Goal: Information Seeking & Learning: Learn about a topic

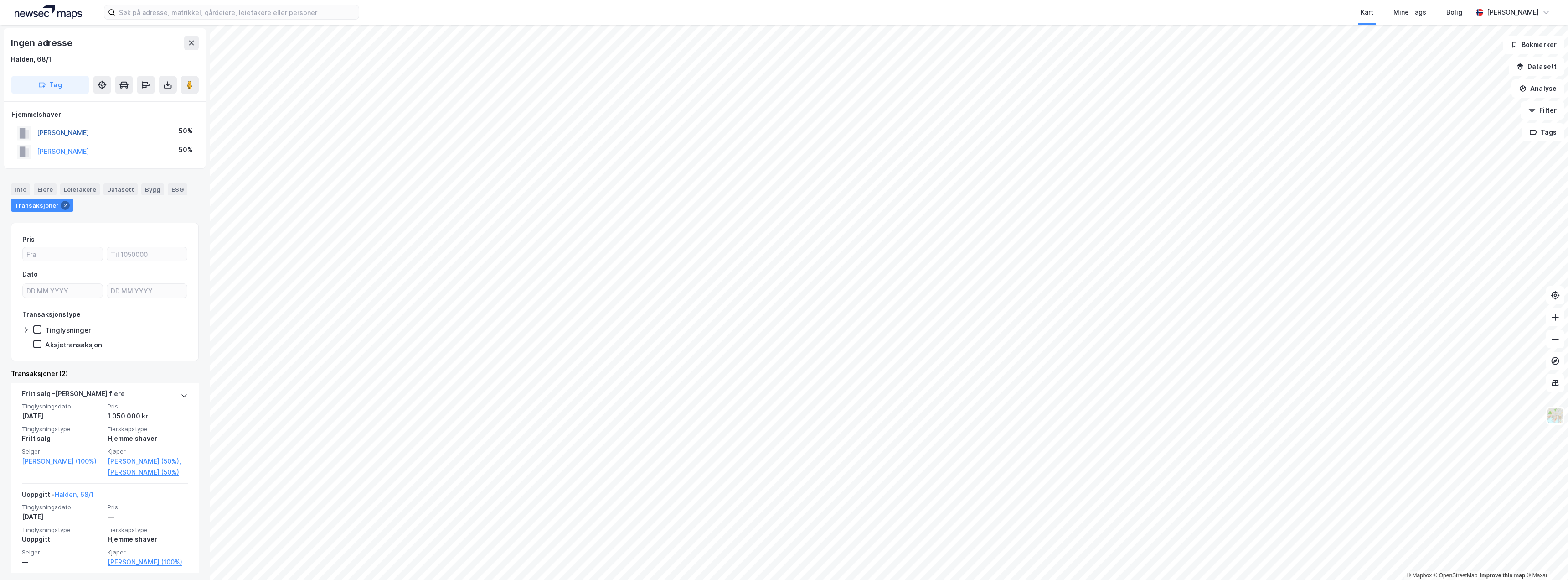
click at [0, 0] on button "[PERSON_NAME]" at bounding box center [0, 0] width 0 height 0
click at [89, 137] on div "[PERSON_NAME]" at bounding box center [62, 132] width 52 height 11
click at [0, 0] on button "[PERSON_NAME]" at bounding box center [0, 0] width 0 height 0
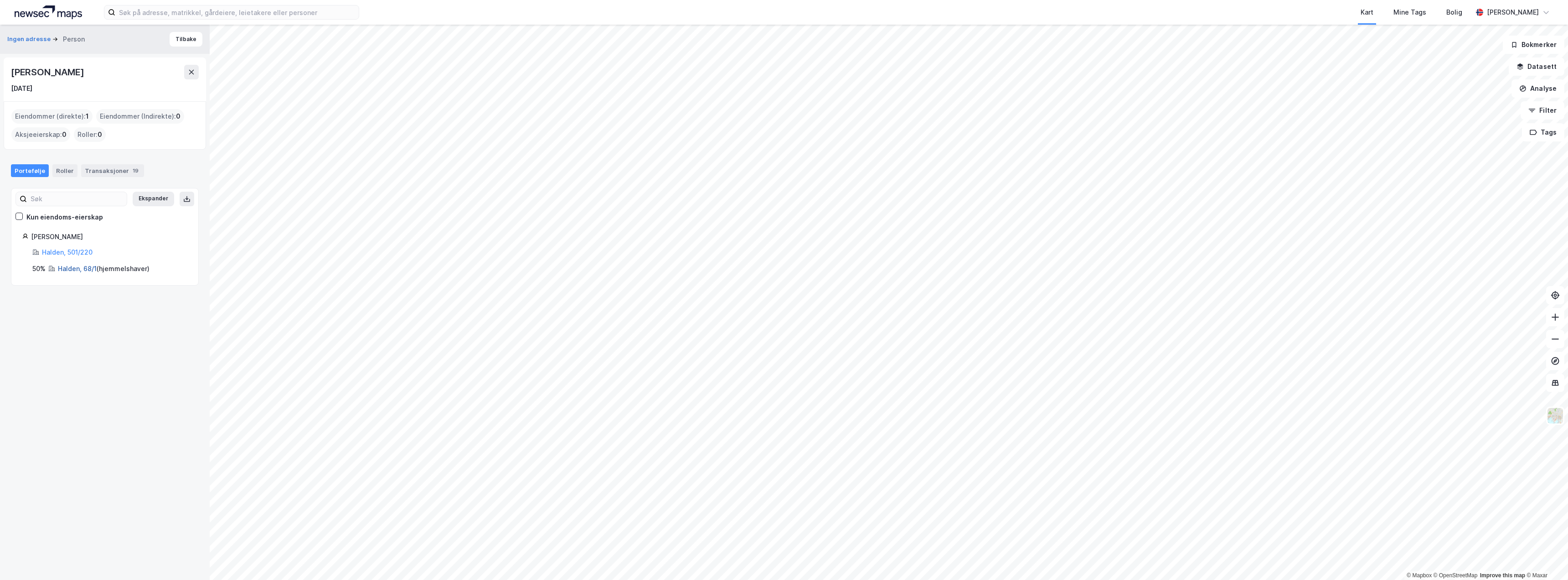
click at [72, 269] on link "Halden, 68/1" at bounding box center [76, 268] width 39 height 7
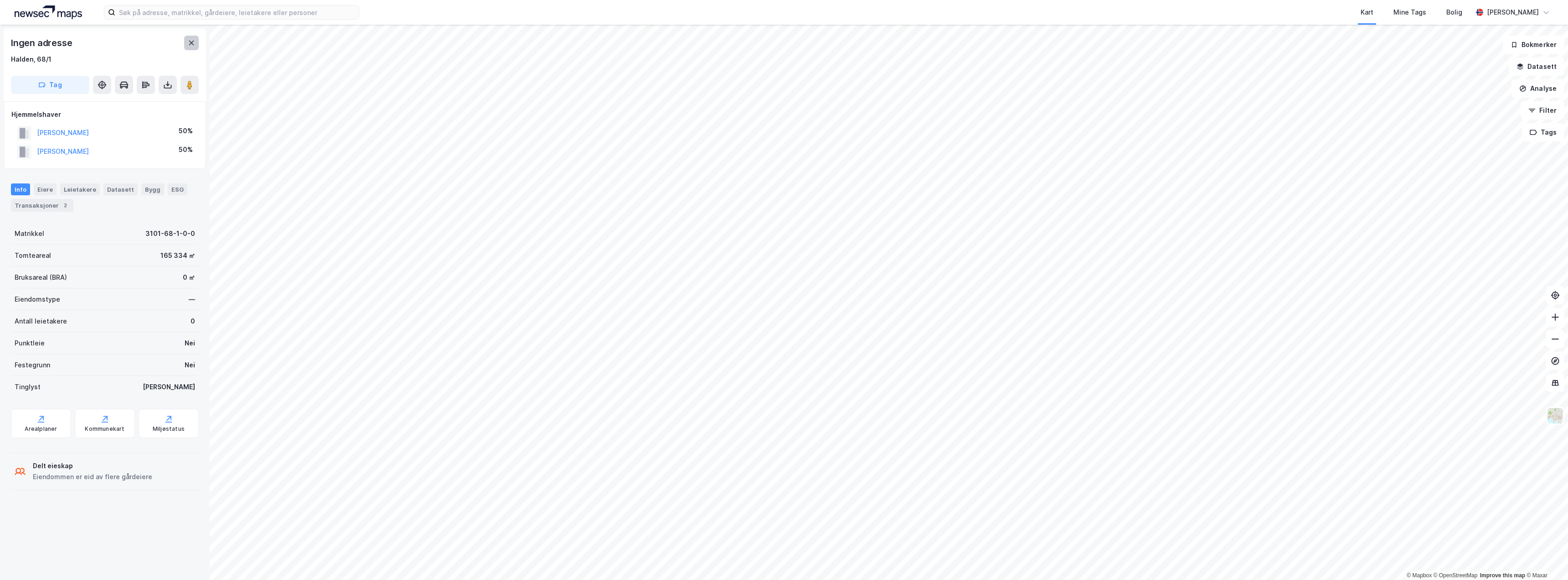
click at [187, 45] on button at bounding box center [192, 43] width 15 height 15
click at [89, 137] on div "[PERSON_NAME]" at bounding box center [62, 132] width 52 height 11
click at [0, 0] on button "[PERSON_NAME]" at bounding box center [0, 0] width 0 height 0
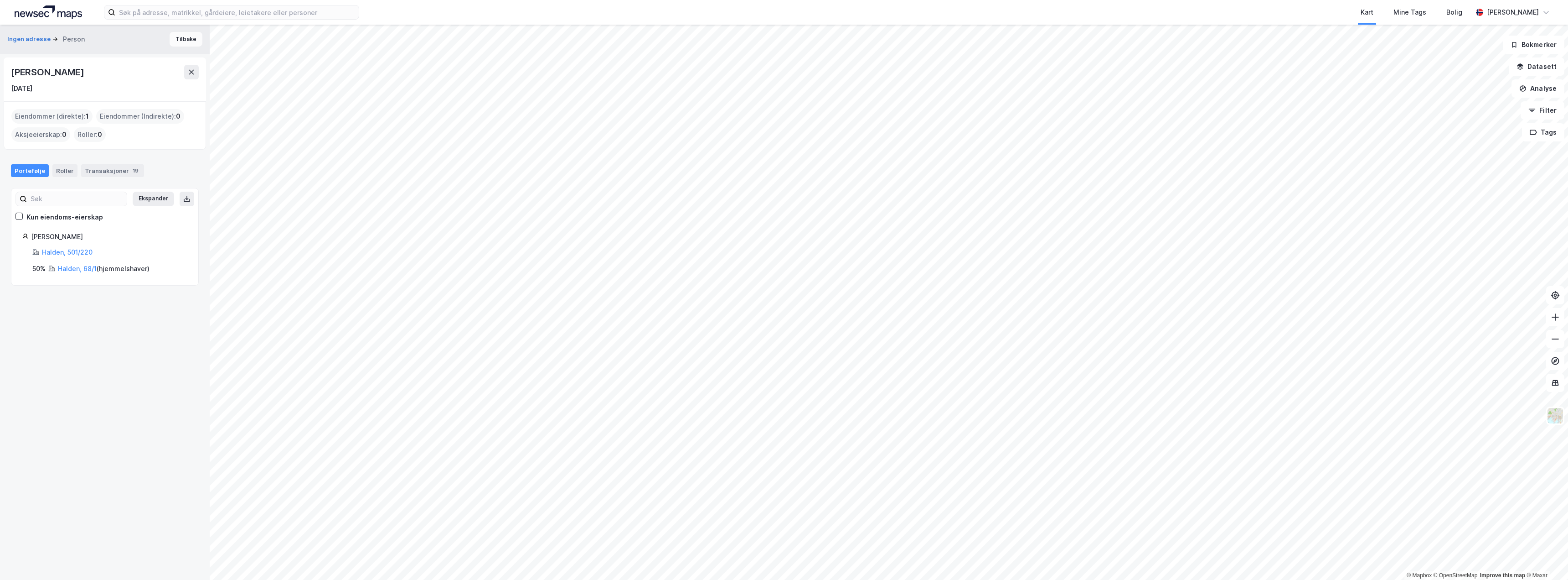
click at [187, 39] on button "Tilbake" at bounding box center [186, 39] width 33 height 15
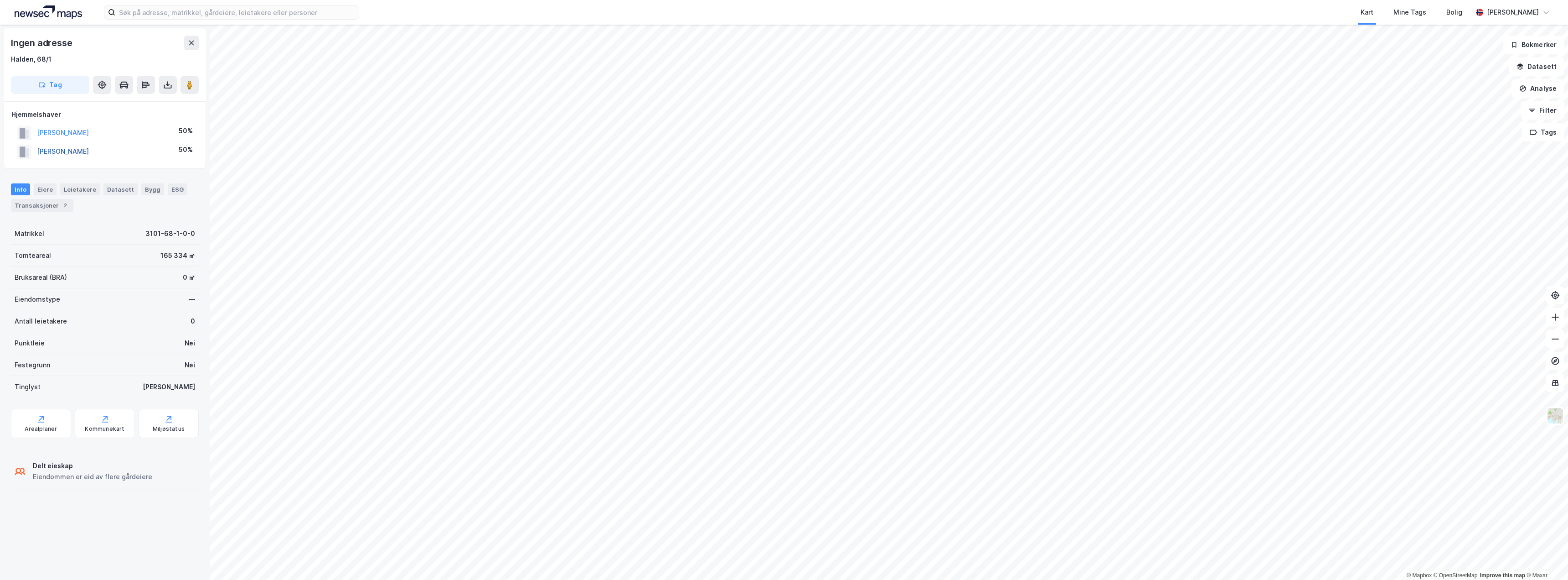
click at [0, 0] on button "[PERSON_NAME]" at bounding box center [0, 0] width 0 height 0
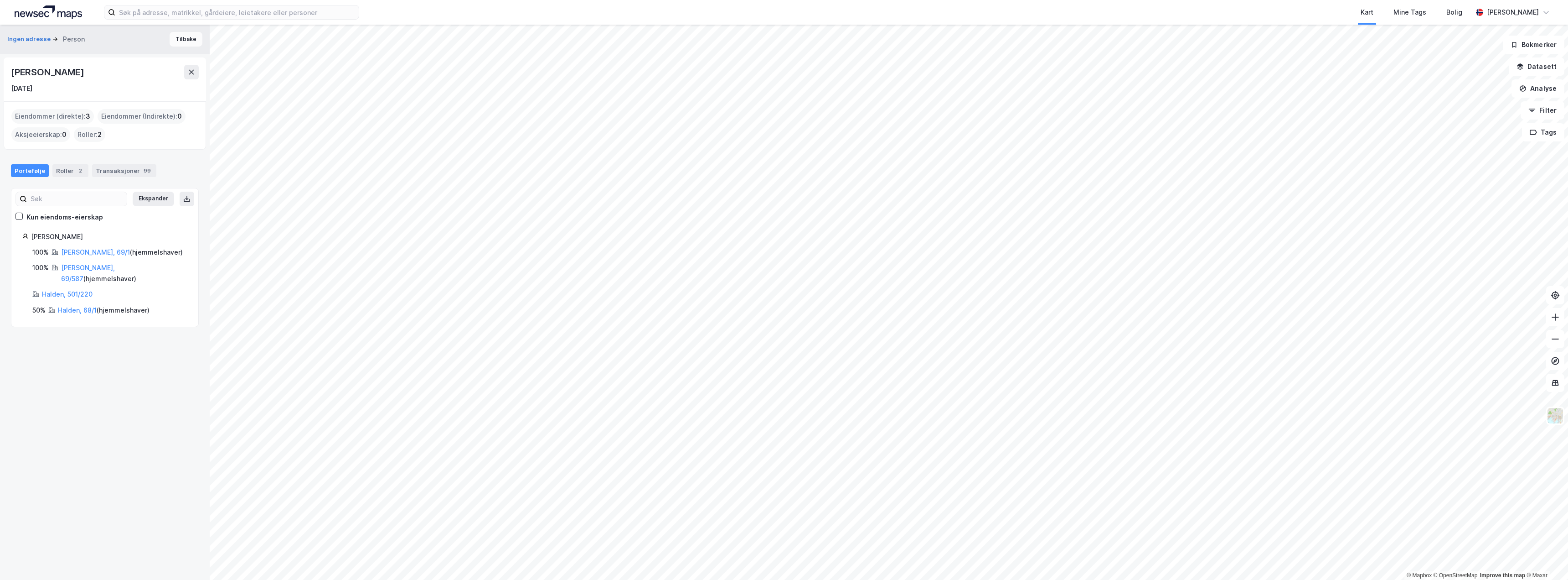
click at [181, 36] on button "Tilbake" at bounding box center [186, 39] width 33 height 15
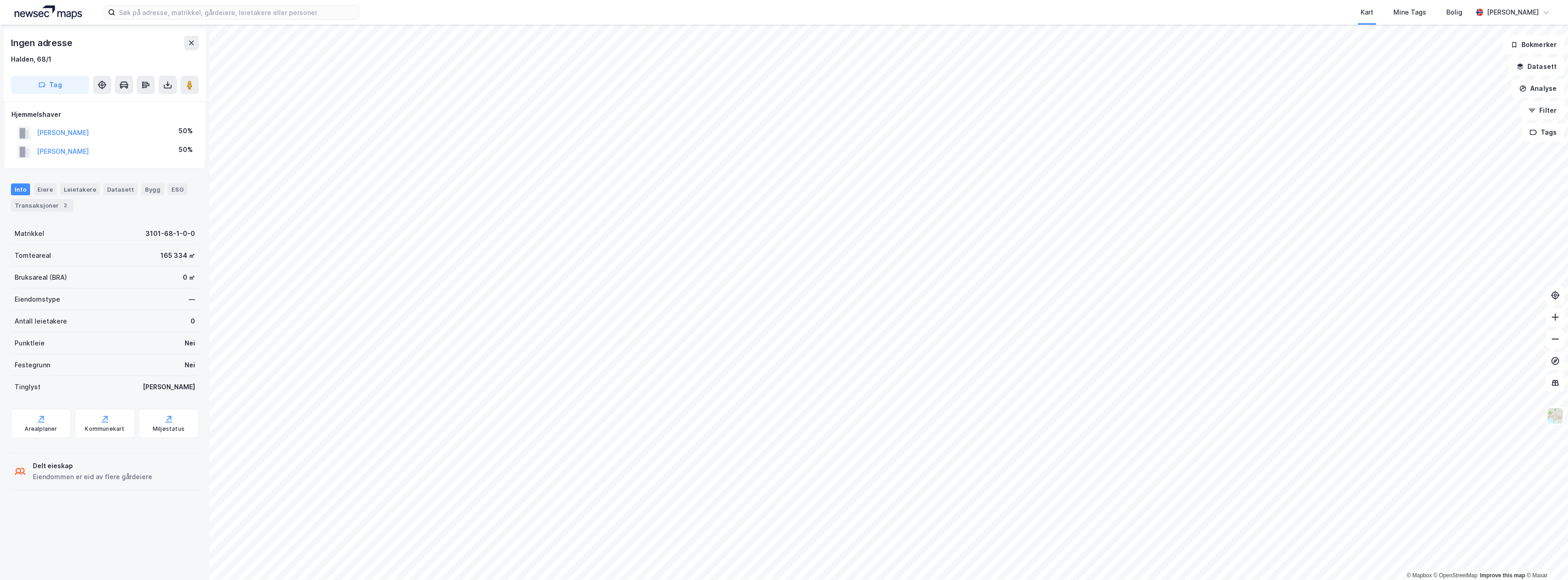
click at [89, 145] on div "[PERSON_NAME]" at bounding box center [53, 151] width 72 height 15
click at [0, 0] on button "[PERSON_NAME]" at bounding box center [0, 0] width 0 height 0
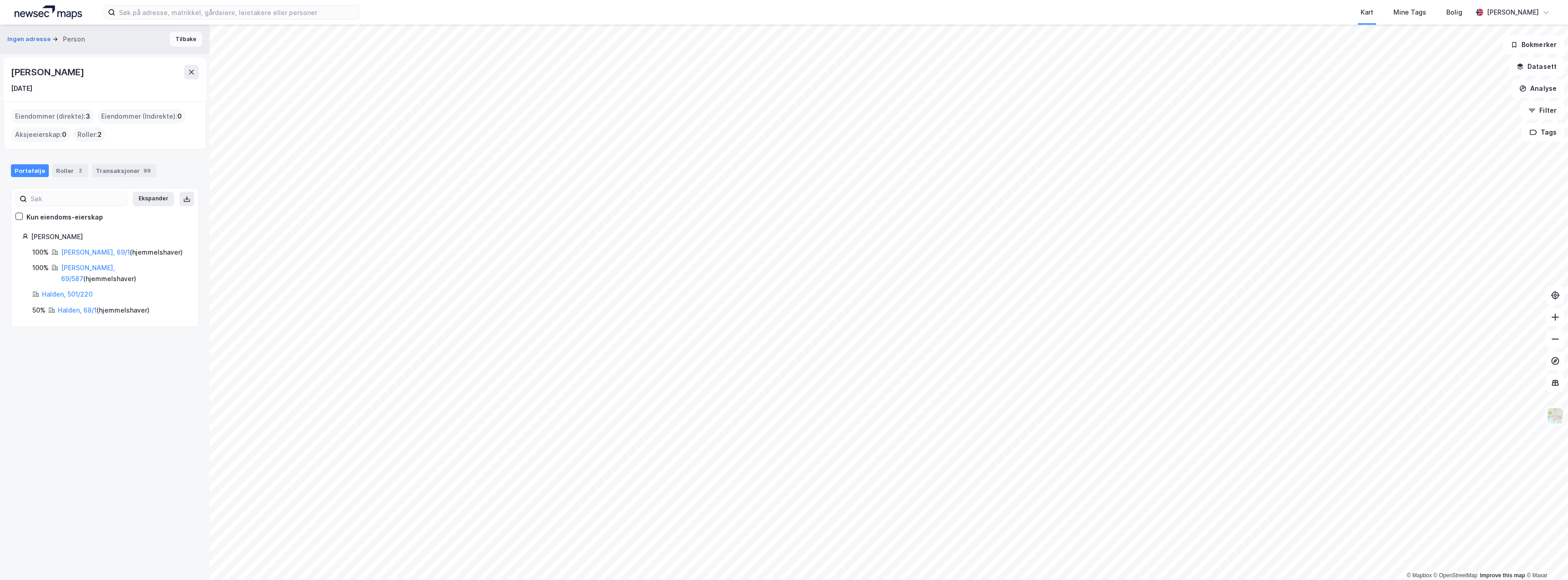
click at [179, 40] on button "Tilbake" at bounding box center [186, 39] width 33 height 15
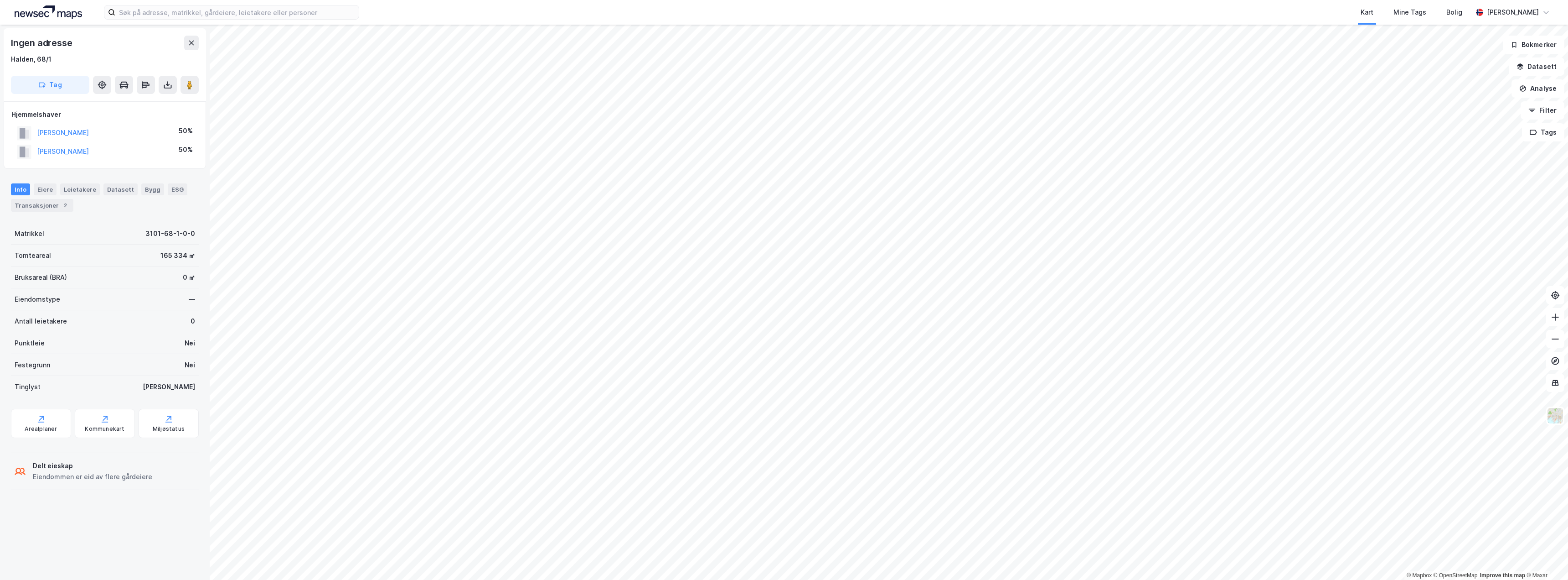
click at [201, 43] on div "Ingen adresse Halden, 68/1 Tag" at bounding box center [104, 64] width 202 height 73
click at [191, 43] on icon at bounding box center [192, 43] width 5 height 5
